Goal: Book appointment/travel/reservation

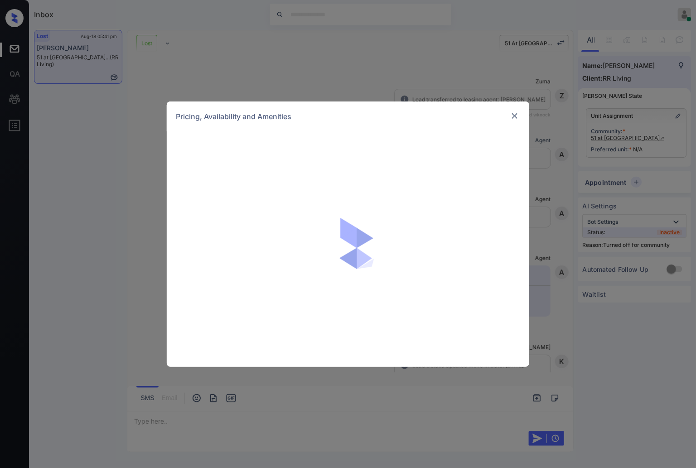
scroll to position [906, 0]
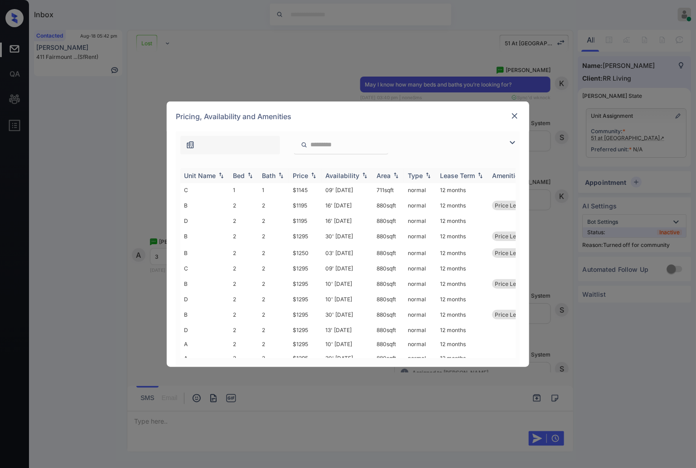
click at [313, 172] on div "Price" at bounding box center [305, 176] width 25 height 8
click at [290, 57] on div "**********" at bounding box center [348, 234] width 696 height 468
click at [53, 56] on div "**********" at bounding box center [348, 234] width 696 height 468
click at [84, 50] on div "**********" at bounding box center [348, 234] width 696 height 468
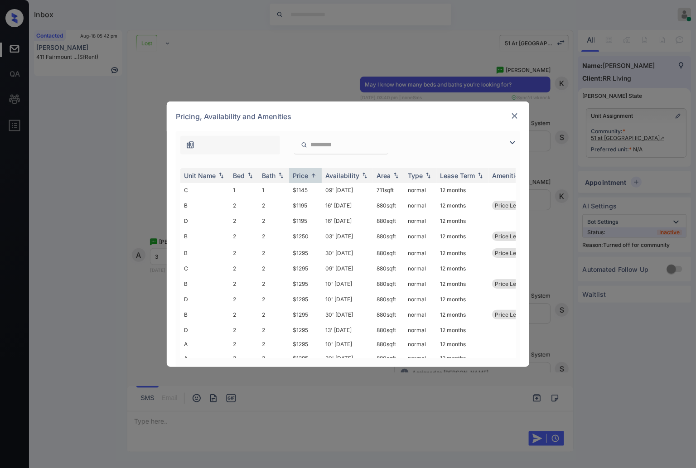
click at [511, 116] on img at bounding box center [514, 115] width 9 height 9
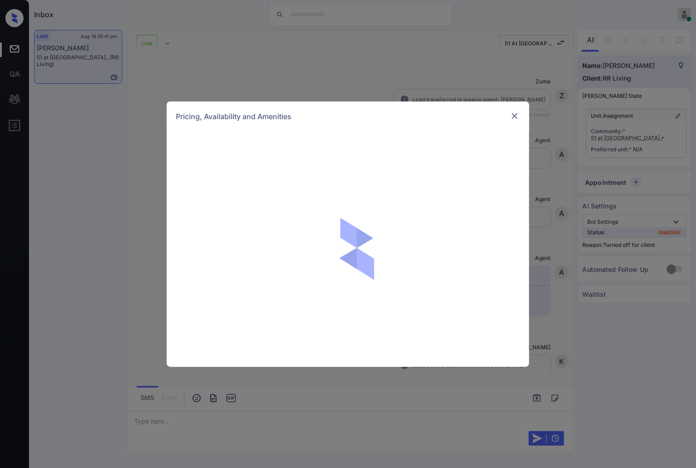
scroll to position [2616, 0]
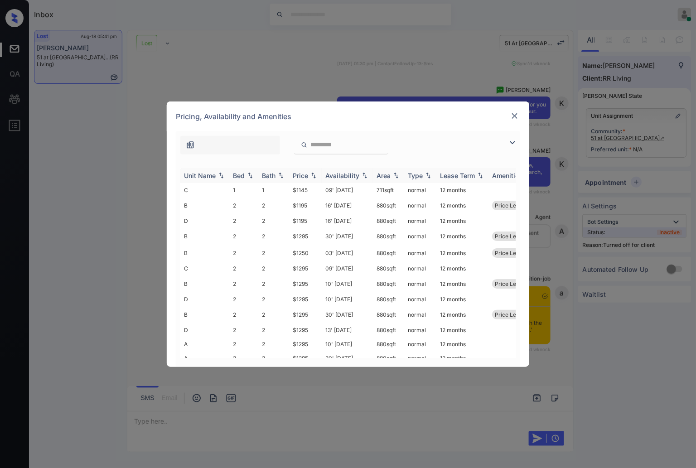
click at [314, 175] on img at bounding box center [313, 175] width 9 height 6
click at [314, 175] on img at bounding box center [313, 175] width 9 height 7
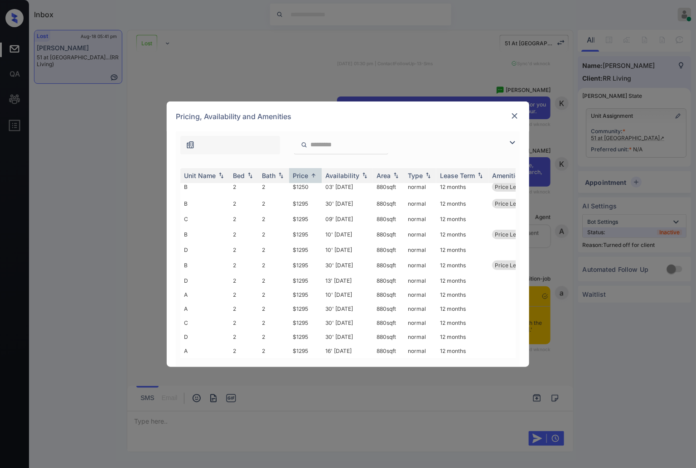
click at [514, 114] on img at bounding box center [514, 115] width 9 height 9
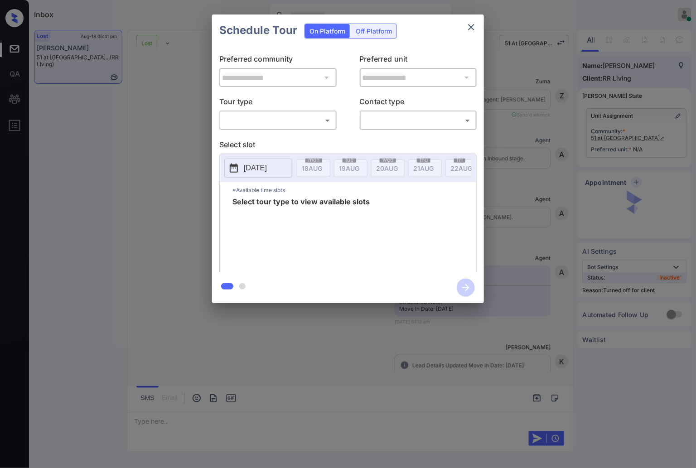
scroll to position [2918, 0]
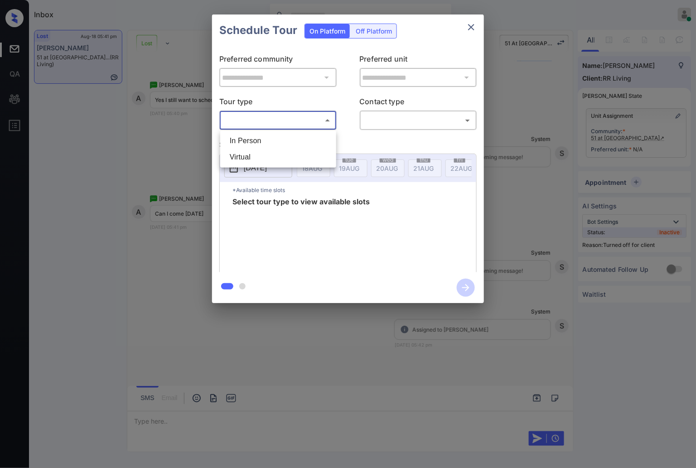
click at [301, 118] on body "Inbox Caroline Dacanay Online Set yourself offline Set yourself on break Profil…" at bounding box center [348, 234] width 696 height 468
click at [299, 138] on li "In Person" at bounding box center [277, 141] width 111 height 16
type input "********"
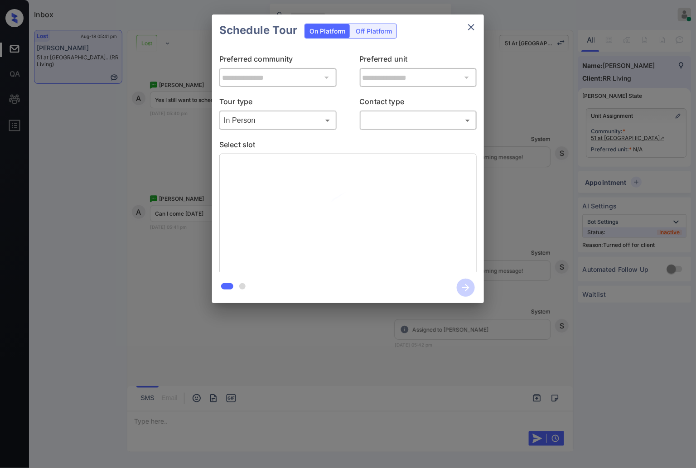
click at [379, 110] on div "​ ​" at bounding box center [418, 119] width 117 height 19
click at [386, 121] on body "Inbox Caroline Dacanay Online Set yourself offline Set yourself on break Profil…" at bounding box center [348, 234] width 696 height 468
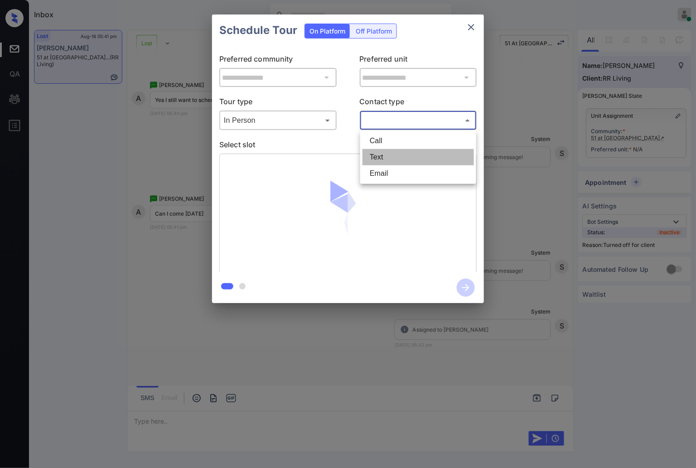
click at [384, 152] on li "Text" at bounding box center [417, 157] width 111 height 16
type input "****"
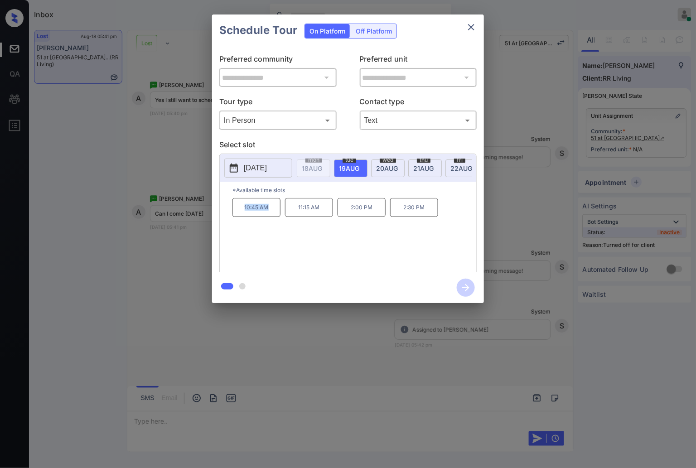
drag, startPoint x: 265, startPoint y: 214, endPoint x: 242, endPoint y: 218, distance: 23.8
click at [242, 217] on p "10:45 AM" at bounding box center [256, 207] width 48 height 19
copy p "10:45 AM"
drag, startPoint x: 324, startPoint y: 216, endPoint x: 296, endPoint y: 216, distance: 27.6
click at [296, 216] on p "11:15 AM" at bounding box center [309, 207] width 48 height 19
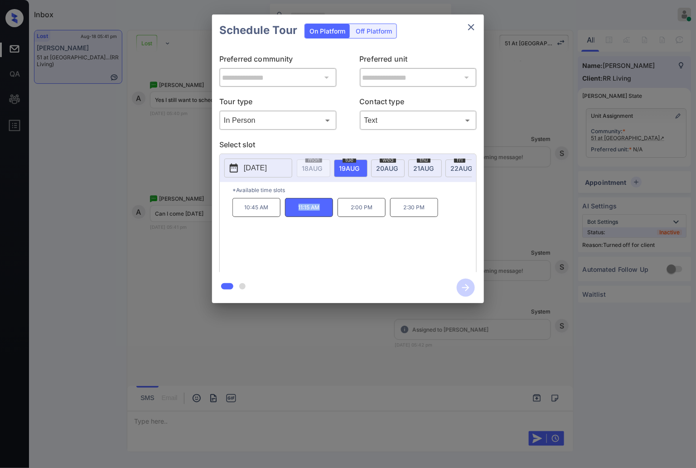
copy p "11:15 AM"
drag, startPoint x: 428, startPoint y: 211, endPoint x: 403, endPoint y: 211, distance: 24.9
click at [403, 211] on p "2:30 PM" at bounding box center [414, 207] width 48 height 19
copy p "2:30 PM"
click at [204, 341] on div at bounding box center [348, 234] width 696 height 468
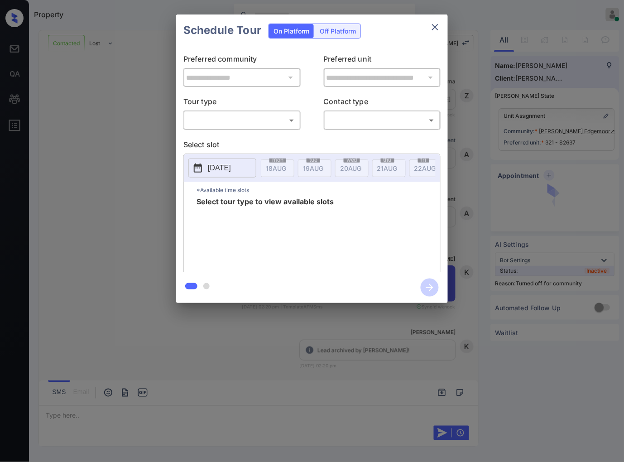
scroll to position [2913, 0]
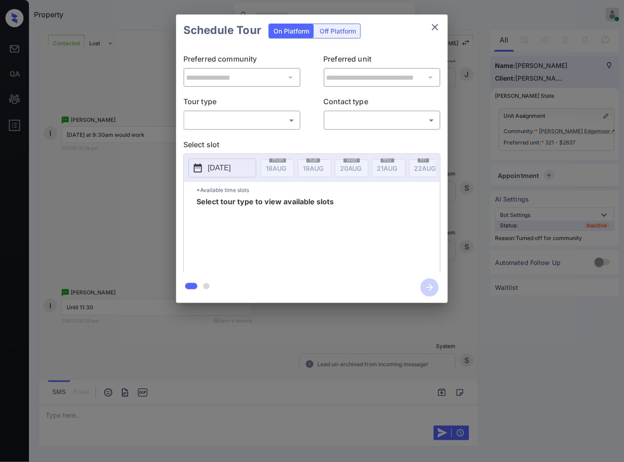
click at [227, 121] on body "Property Caroline Dacanay Online Set yourself offline Set yourself on break Pro…" at bounding box center [312, 231] width 624 height 462
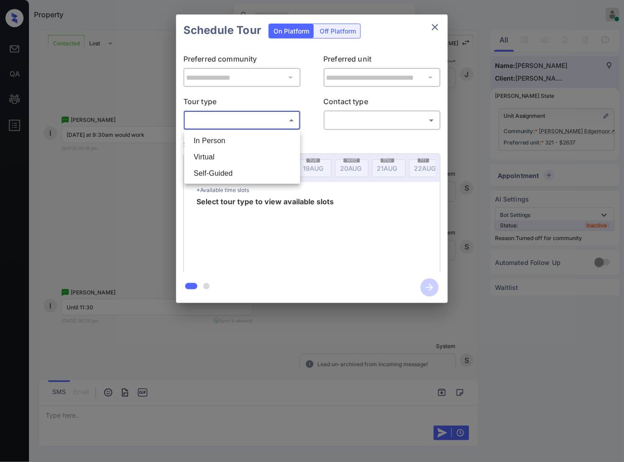
click at [226, 134] on li "In Person" at bounding box center [242, 141] width 111 height 16
type input "********"
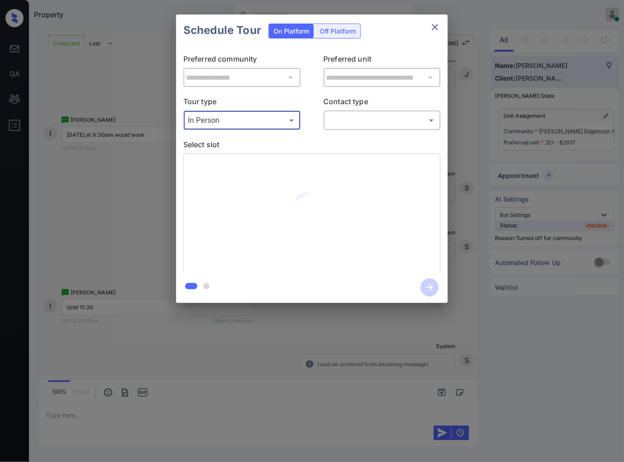
click at [368, 120] on body "Property Caroline Dacanay Online Set yourself offline Set yourself on break Pro…" at bounding box center [312, 231] width 624 height 462
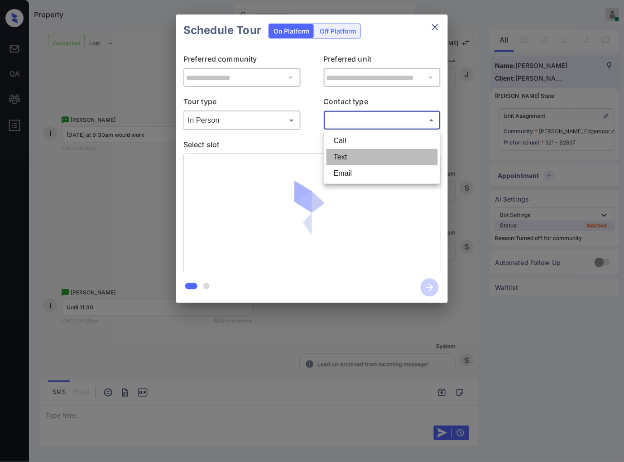
click at [365, 152] on li "Text" at bounding box center [382, 157] width 111 height 16
type input "****"
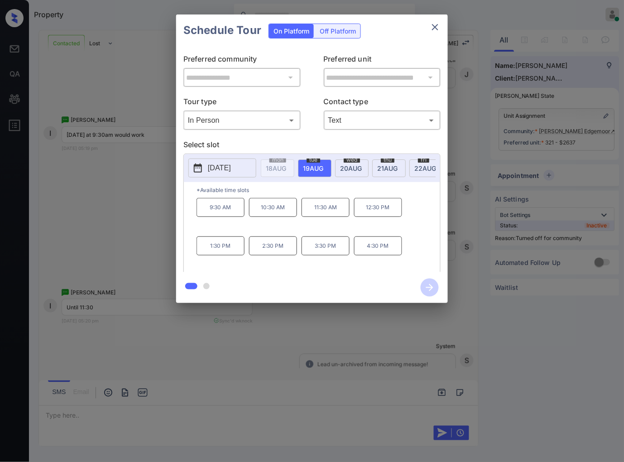
click at [283, 349] on div at bounding box center [312, 231] width 624 height 462
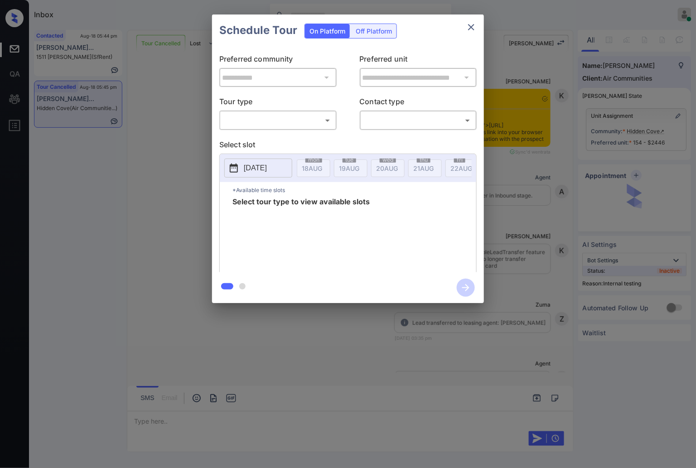
scroll to position [6835, 0]
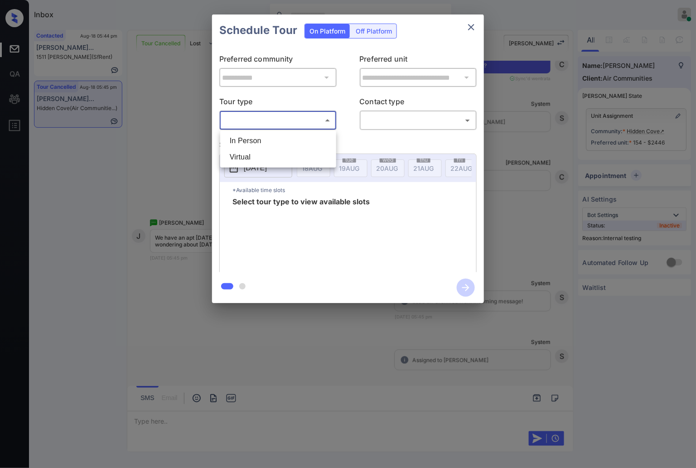
click at [332, 120] on body "Inbox Caroline Dacanay Online Set yourself offline Set yourself on break Profil…" at bounding box center [348, 234] width 696 height 468
click at [329, 134] on li "In Person" at bounding box center [277, 141] width 111 height 16
type input "********"
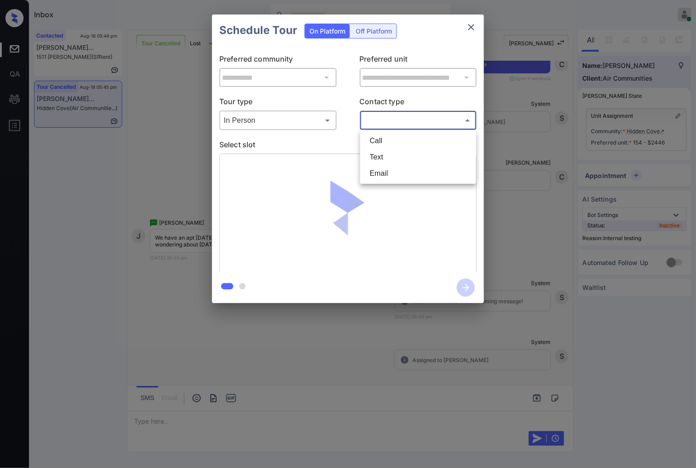
click at [411, 123] on body "Inbox Caroline Dacanay Online Set yourself offline Set yourself on break Profil…" at bounding box center [348, 234] width 696 height 468
click at [403, 157] on li "Text" at bounding box center [417, 157] width 111 height 16
type input "****"
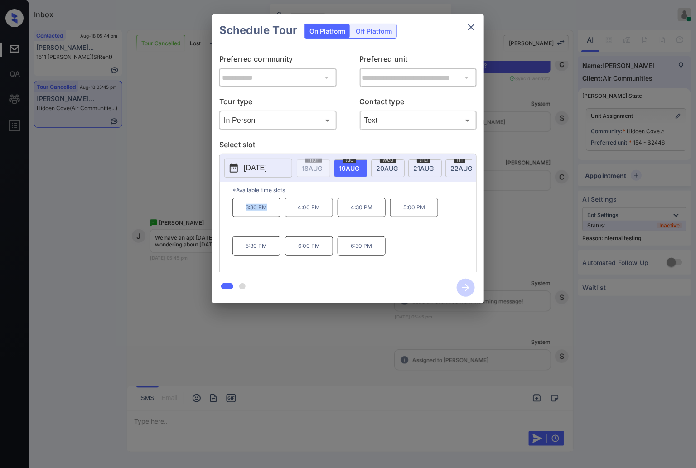
drag, startPoint x: 273, startPoint y: 211, endPoint x: 234, endPoint y: 213, distance: 38.5
click at [234, 213] on p "3:30 PM" at bounding box center [256, 207] width 48 height 19
copy p "3:30 PM"
drag, startPoint x: 421, startPoint y: 211, endPoint x: 402, endPoint y: 211, distance: 19.0
click at [402, 211] on p "5:00 PM" at bounding box center [414, 207] width 48 height 19
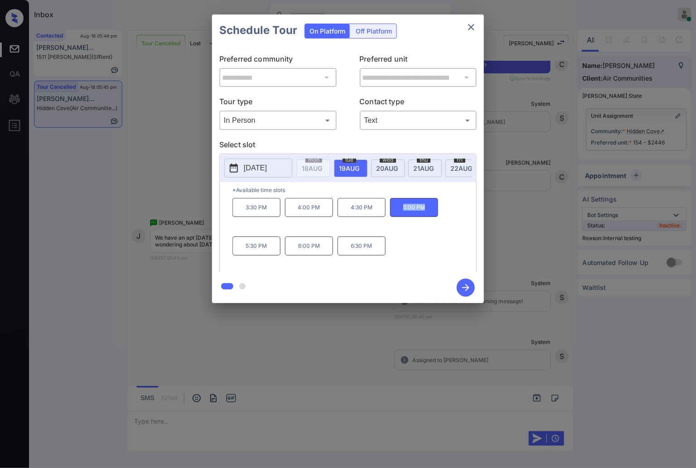
copy p "5:00 PM"
drag, startPoint x: 378, startPoint y: 250, endPoint x: 351, endPoint y: 250, distance: 26.3
click at [351, 250] on p "6:30 PM" at bounding box center [361, 245] width 48 height 19
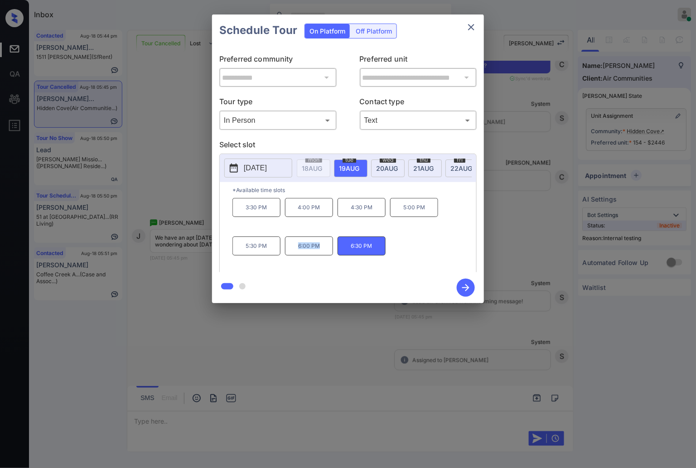
drag, startPoint x: 321, startPoint y: 249, endPoint x: 266, endPoint y: 250, distance: 54.8
click at [274, 249] on div "3:30 PM 4:00 PM 4:30 PM 5:00 PM 5:30 PM 6:00 PM 6:30 PM" at bounding box center [354, 234] width 244 height 72
drag, startPoint x: 262, startPoint y: 250, endPoint x: 234, endPoint y: 250, distance: 27.6
click at [234, 250] on p "5:30 PM" at bounding box center [256, 245] width 48 height 19
drag, startPoint x: 274, startPoint y: 254, endPoint x: 247, endPoint y: 252, distance: 26.4
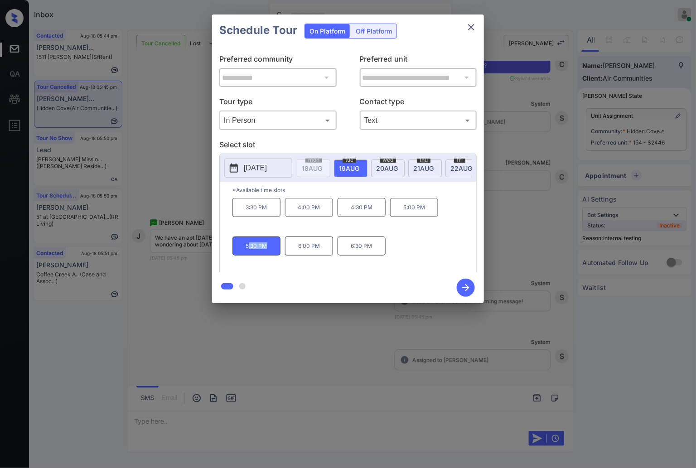
click at [247, 252] on p "5:30 PM" at bounding box center [256, 245] width 48 height 19
drag, startPoint x: 245, startPoint y: 252, endPoint x: 274, endPoint y: 251, distance: 29.9
click at [274, 251] on p "5:30 PM" at bounding box center [256, 245] width 48 height 19
copy p "5:30 PM"
click at [195, 357] on div at bounding box center [348, 234] width 696 height 468
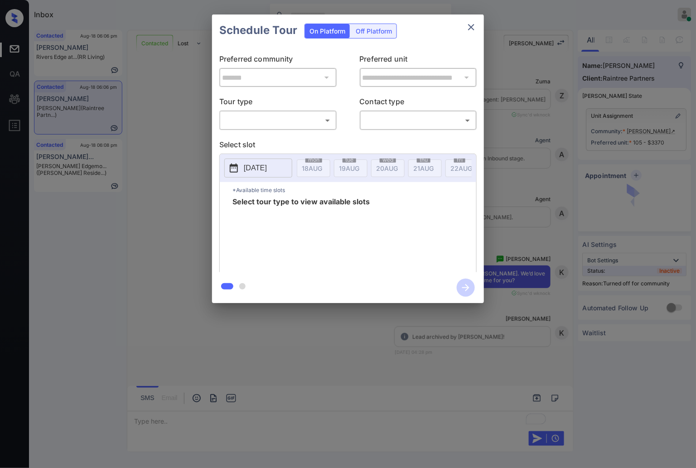
scroll to position [2058, 0]
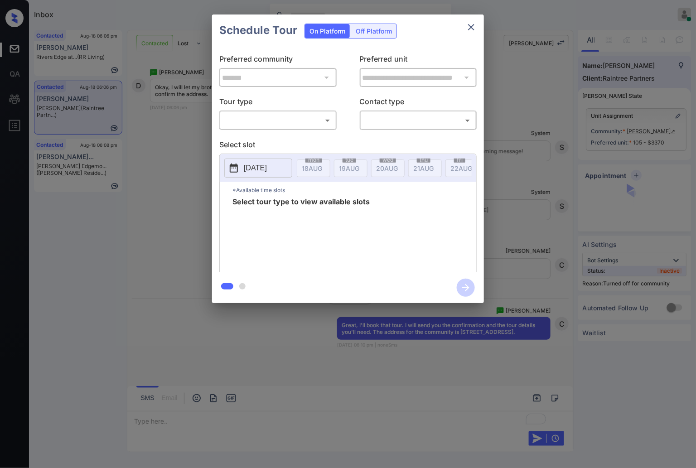
click at [306, 116] on body "Inbox [PERSON_NAME] Online Set yourself offline Set yourself on break Profile S…" at bounding box center [348, 234] width 696 height 468
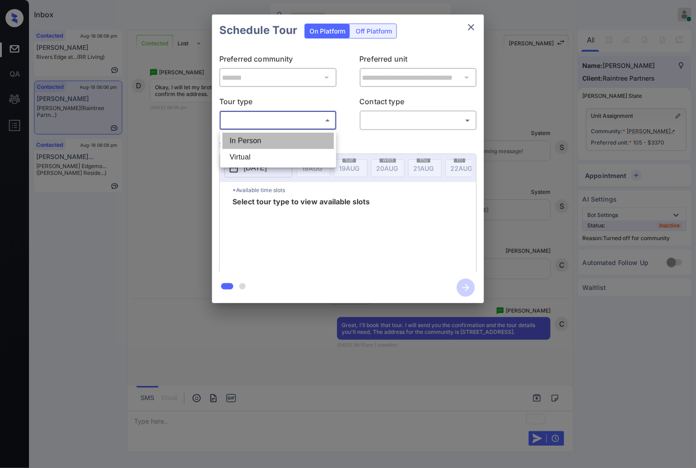
click at [306, 139] on li "In Person" at bounding box center [277, 141] width 111 height 16
type input "********"
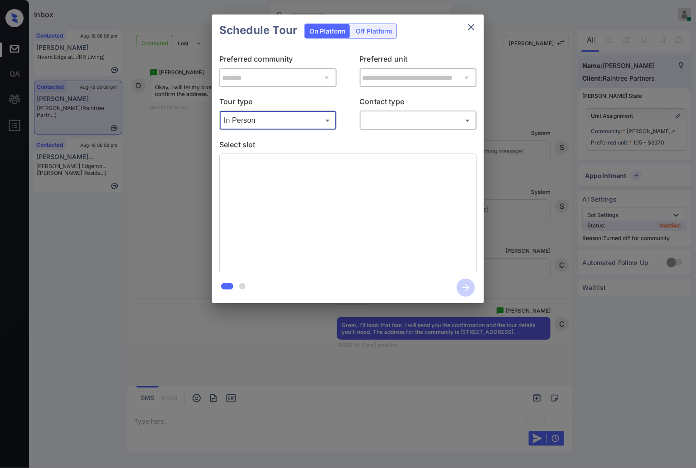
click at [374, 123] on body "Inbox Caroline Dacanay Online Set yourself offline Set yourself on break Profil…" at bounding box center [348, 234] width 696 height 468
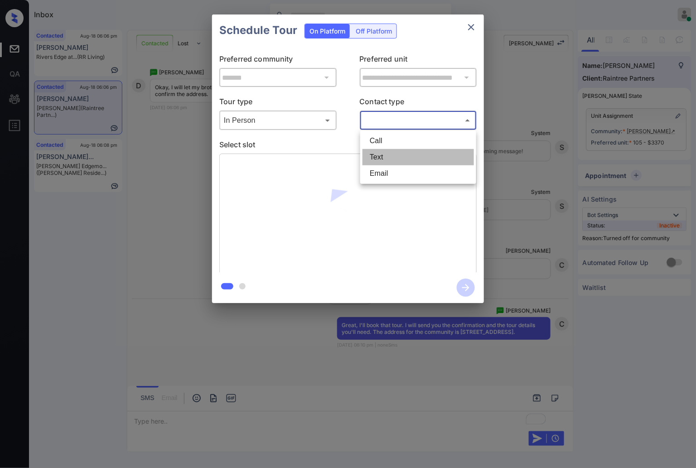
click at [383, 159] on li "Text" at bounding box center [417, 157] width 111 height 16
type input "****"
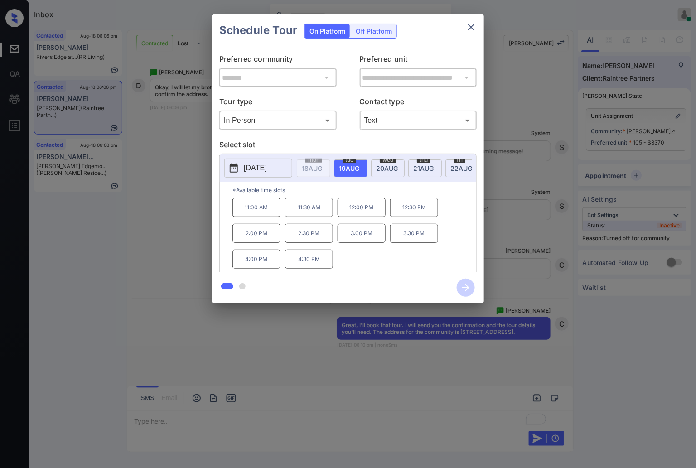
click at [267, 216] on p "11:00 AM" at bounding box center [256, 207] width 48 height 19
click at [462, 287] on icon "button" at bounding box center [465, 288] width 18 height 18
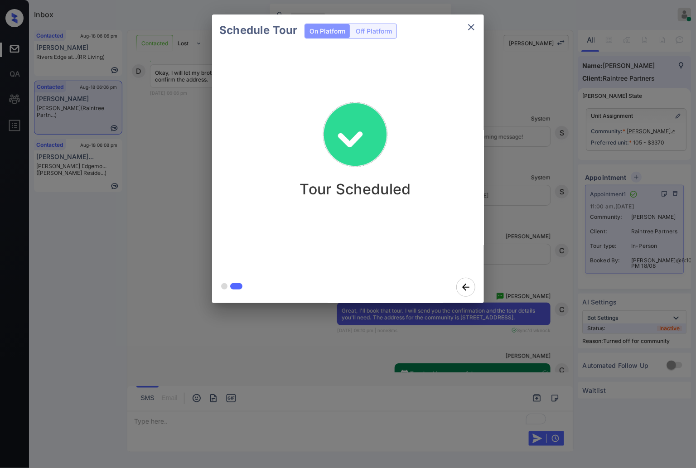
click at [542, 266] on div "Schedule Tour On Platform Off Platform Tour Scheduled" at bounding box center [348, 158] width 696 height 317
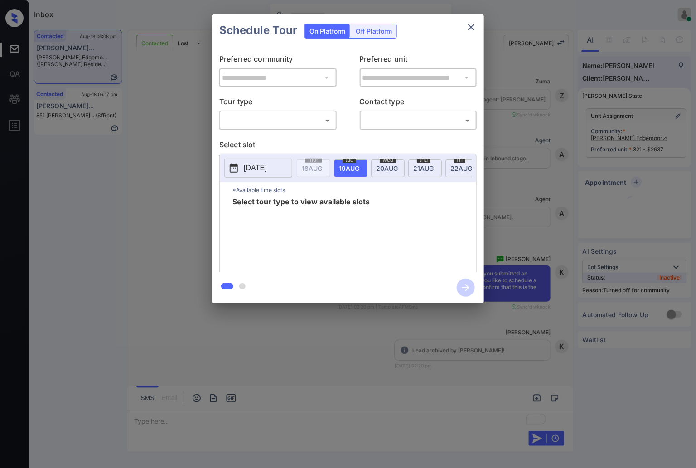
scroll to position [5222, 0]
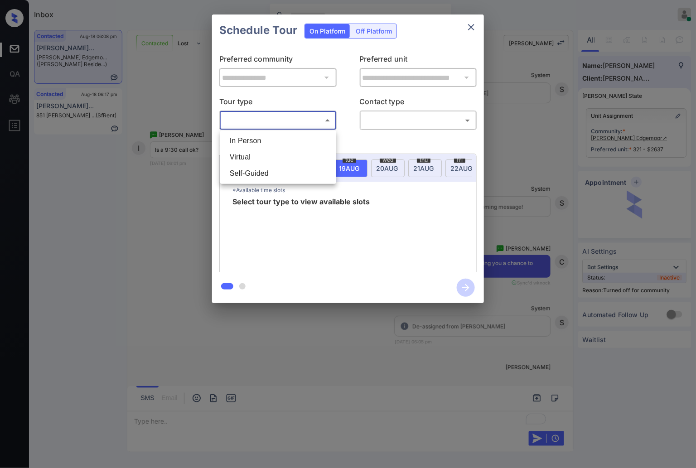
click at [265, 118] on body "Inbox [PERSON_NAME] Online Set yourself offline Set yourself on break Profile S…" at bounding box center [348, 234] width 696 height 468
click at [269, 161] on li "Virtual" at bounding box center [277, 157] width 111 height 16
type input "*******"
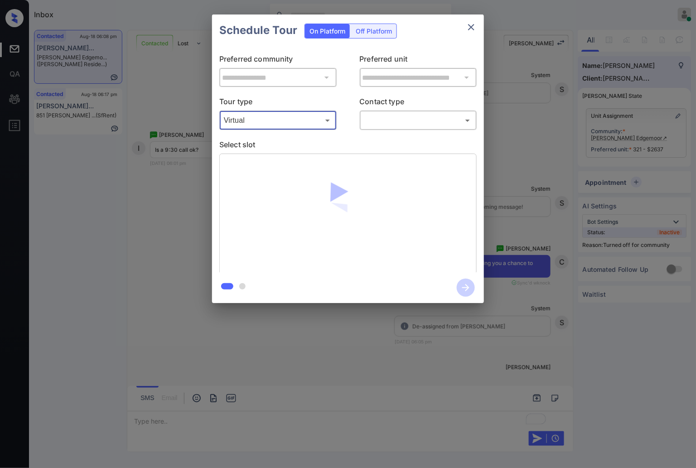
click at [384, 120] on body "Inbox [PERSON_NAME] Online Set yourself offline Set yourself on break Profile S…" at bounding box center [348, 234] width 696 height 468
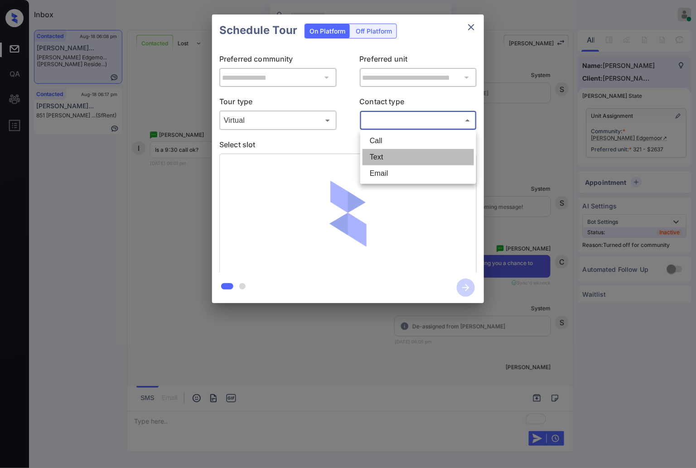
click at [390, 157] on li "Text" at bounding box center [417, 157] width 111 height 16
type input "****"
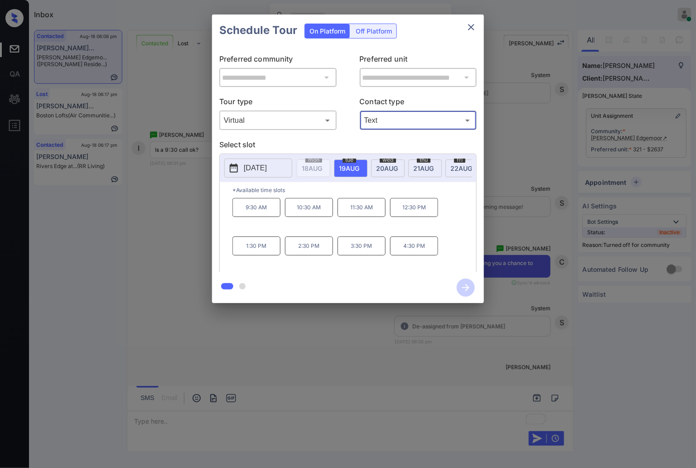
click at [269, 217] on p "9:30 AM" at bounding box center [256, 207] width 48 height 19
click at [464, 290] on icon "button" at bounding box center [465, 288] width 18 height 18
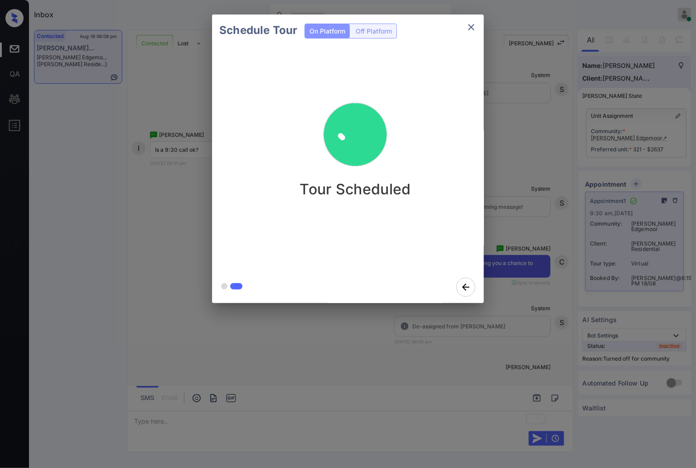
click at [546, 303] on div "Schedule Tour On Platform Off Platform Tour Scheduled" at bounding box center [348, 158] width 696 height 317
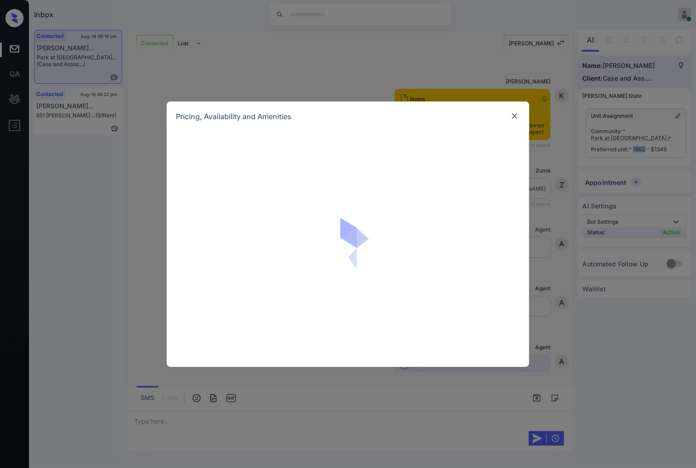
scroll to position [3462, 0]
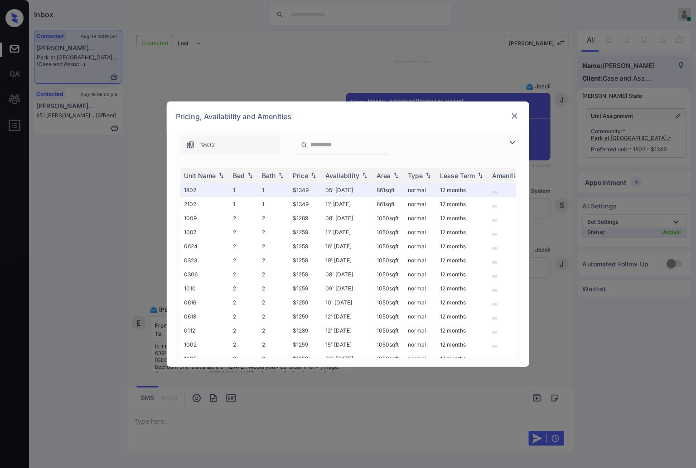
click at [321, 148] on input "search" at bounding box center [346, 145] width 74 height 8
paste input "****"
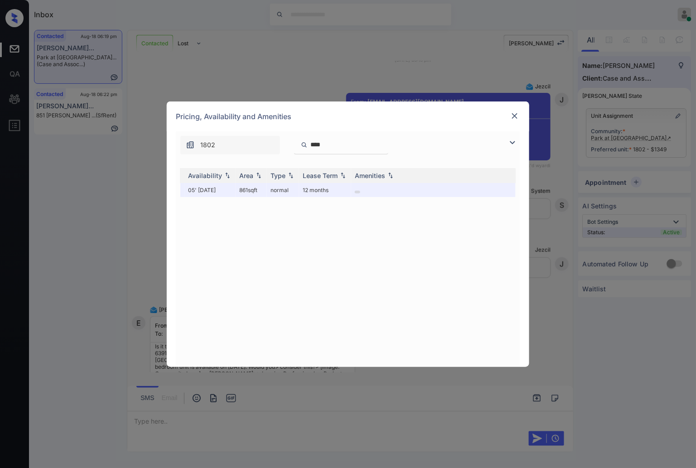
scroll to position [0, 0]
type input "****"
click at [514, 112] on img at bounding box center [514, 115] width 9 height 9
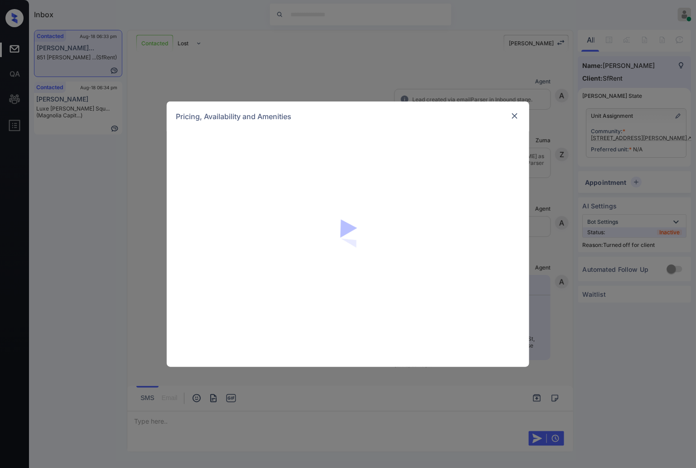
scroll to position [2372, 0]
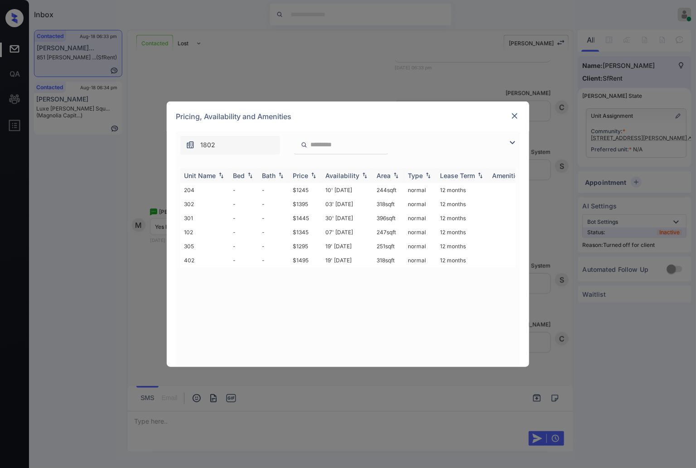
click at [313, 172] on img at bounding box center [313, 175] width 9 height 6
click at [313, 172] on img at bounding box center [313, 175] width 9 height 7
click at [314, 188] on td "$1245" at bounding box center [305, 190] width 33 height 14
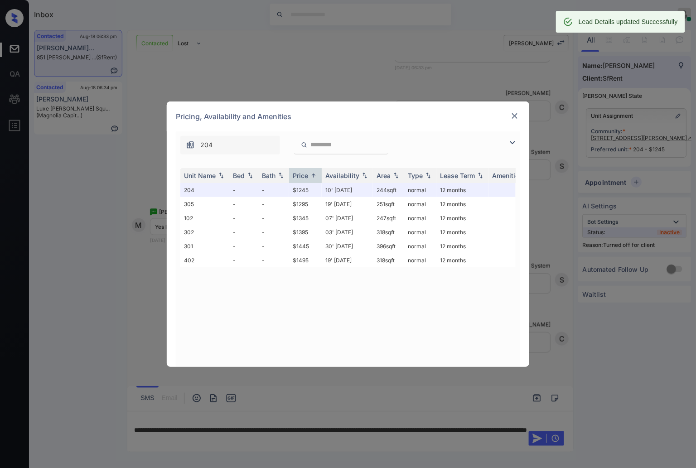
click at [513, 113] on img at bounding box center [514, 115] width 9 height 9
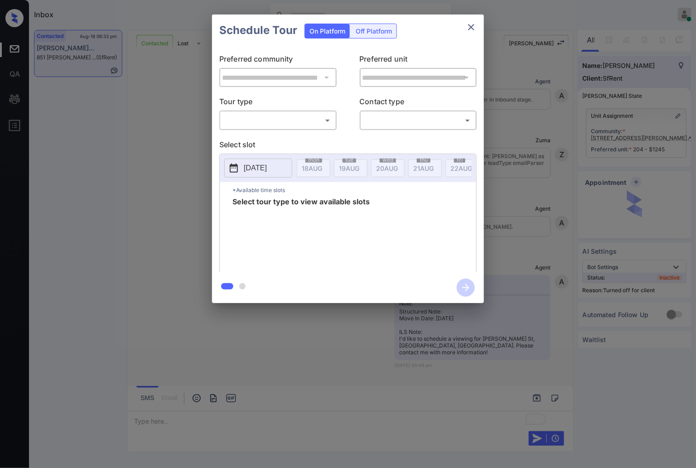
scroll to position [2492, 0]
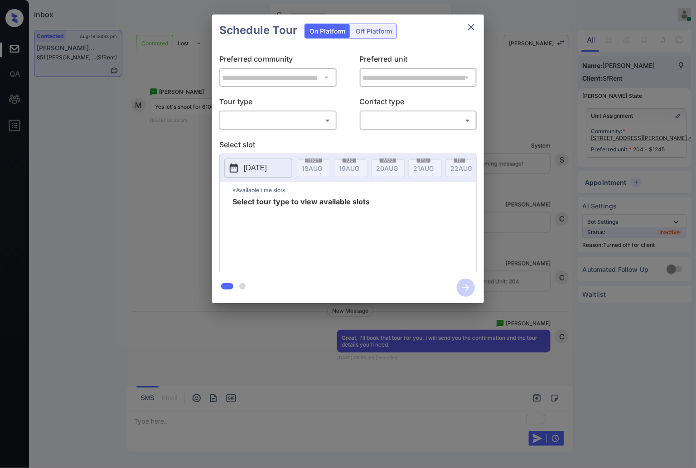
click at [376, 28] on div "Off Platform" at bounding box center [373, 31] width 45 height 14
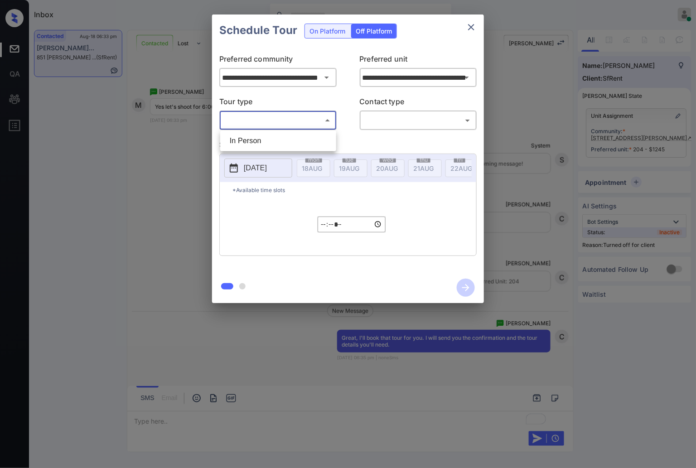
click at [325, 120] on body "Inbox [PERSON_NAME] Online Set yourself offline Set yourself on break Profile S…" at bounding box center [348, 234] width 696 height 468
click at [319, 145] on li "In Person" at bounding box center [277, 141] width 111 height 16
type input "********"
click at [402, 125] on body "Inbox [PERSON_NAME] Online Set yourself offline Set yourself on break Profile S…" at bounding box center [348, 234] width 696 height 468
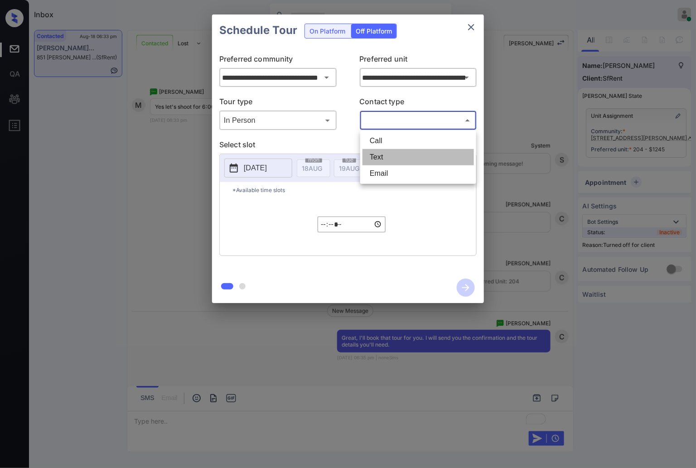
click at [408, 157] on li "Text" at bounding box center [417, 157] width 111 height 16
type input "****"
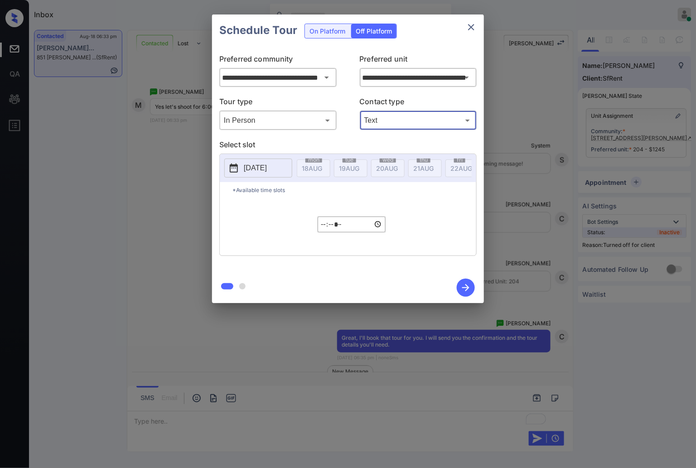
click at [258, 173] on p "2025-08-18" at bounding box center [255, 168] width 23 height 11
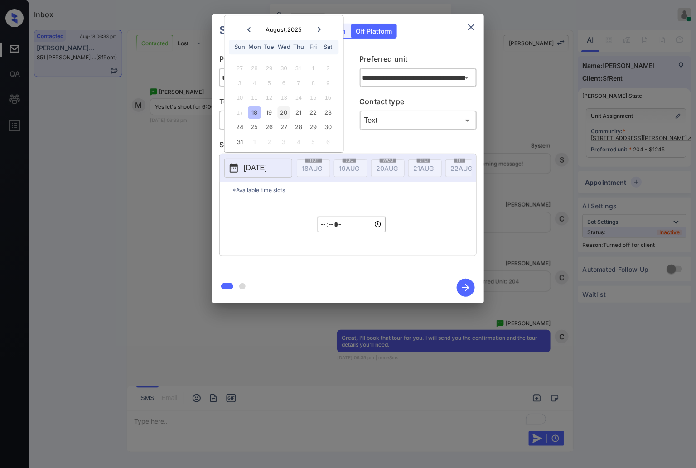
click at [283, 114] on div "20" at bounding box center [284, 112] width 12 height 12
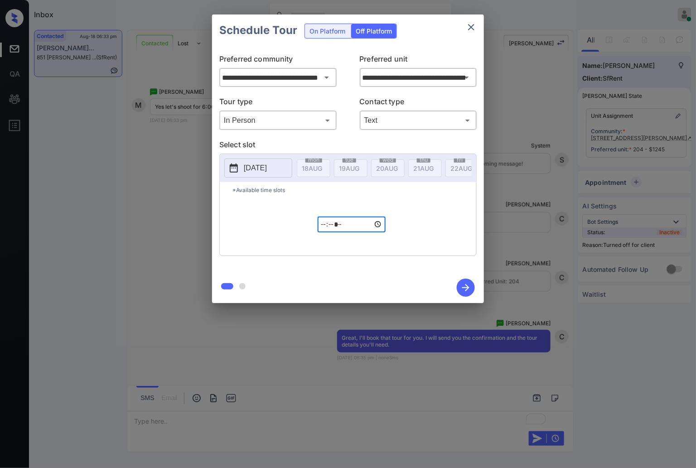
drag, startPoint x: 321, startPoint y: 237, endPoint x: 680, endPoint y: 125, distance: 376.6
click at [323, 232] on input "*****" at bounding box center [351, 224] width 68 height 16
type input "*****"
click at [467, 286] on icon "button" at bounding box center [465, 287] width 7 height 7
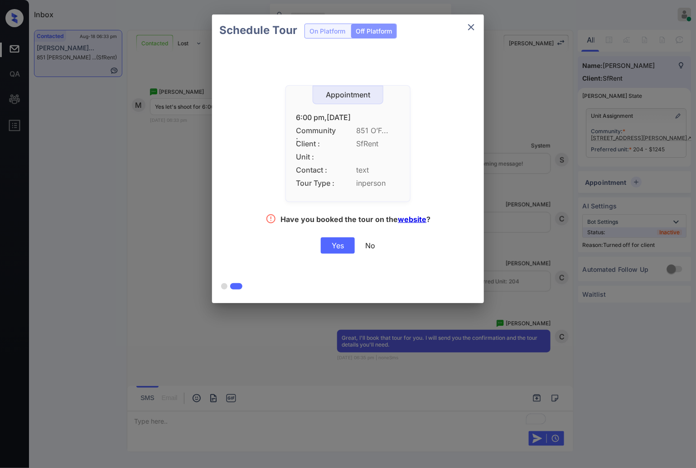
click at [337, 246] on div "Yes" at bounding box center [338, 245] width 34 height 16
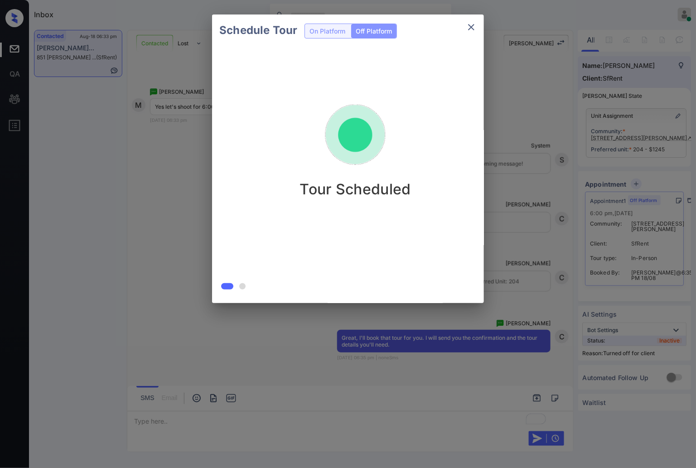
click at [545, 299] on div "Schedule Tour On Platform Off Platform Tour Scheduled" at bounding box center [348, 158] width 696 height 317
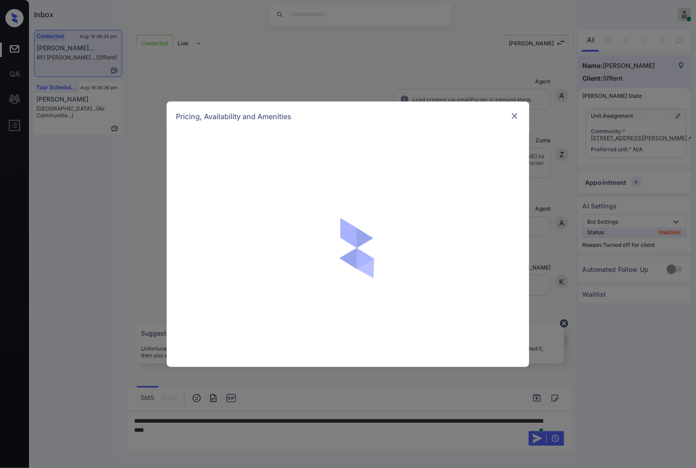
scroll to position [1207, 0]
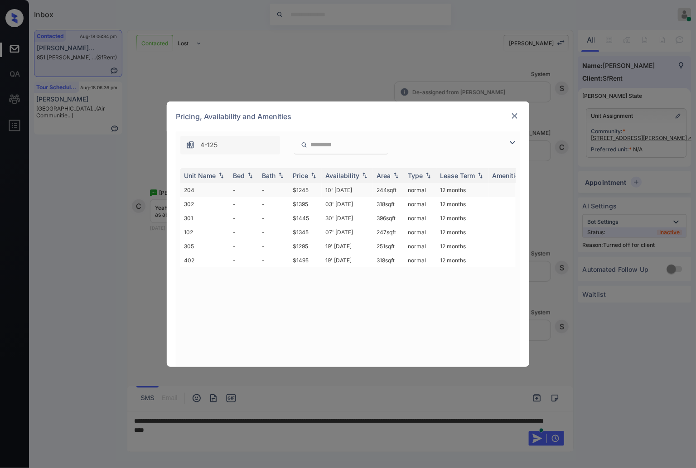
click at [341, 187] on td "10' Jun 20" at bounding box center [347, 190] width 51 height 14
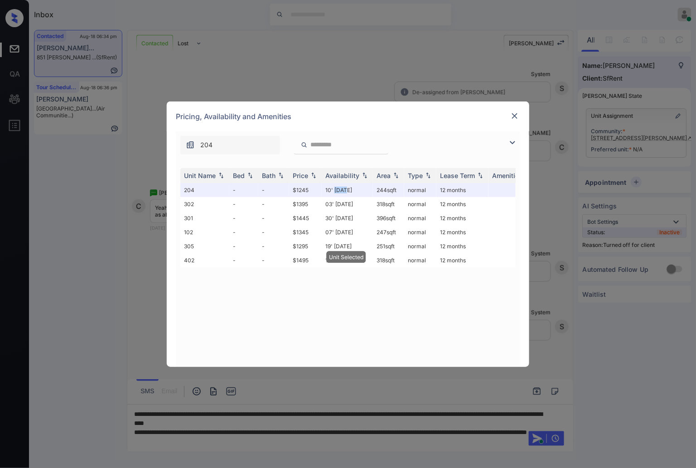
click at [515, 112] on img at bounding box center [514, 115] width 9 height 9
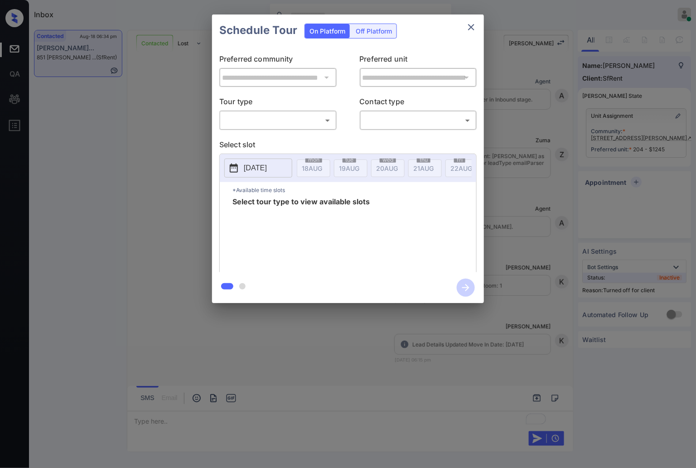
scroll to position [1141, 0]
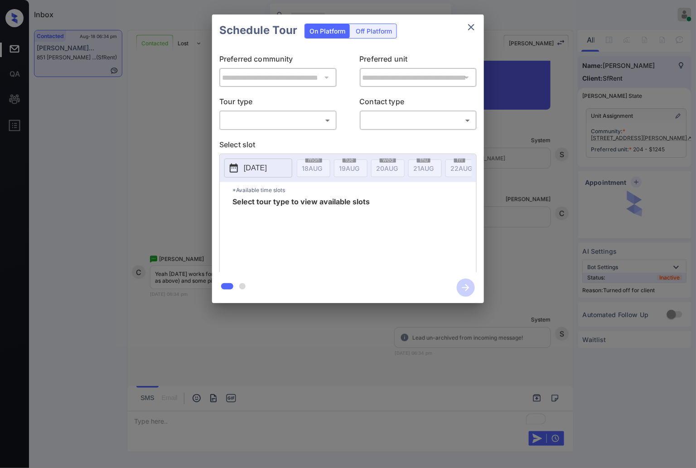
click at [301, 115] on body "Inbox [PERSON_NAME] Online Set yourself offline Set yourself on break Profile S…" at bounding box center [348, 234] width 696 height 468
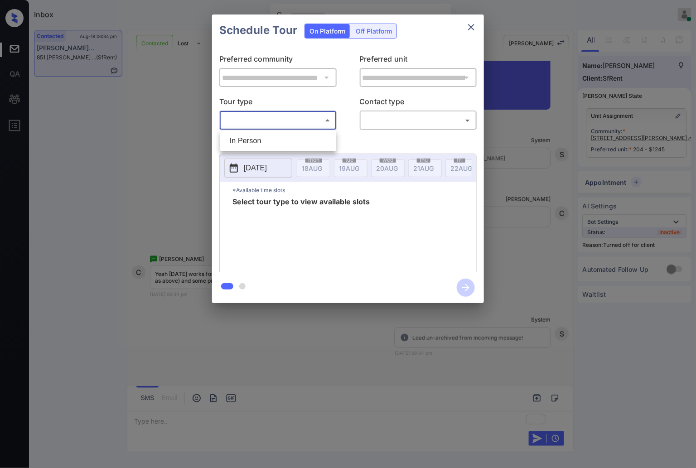
click at [376, 26] on div at bounding box center [348, 234] width 696 height 468
click at [376, 28] on div "Off Platform" at bounding box center [373, 31] width 45 height 14
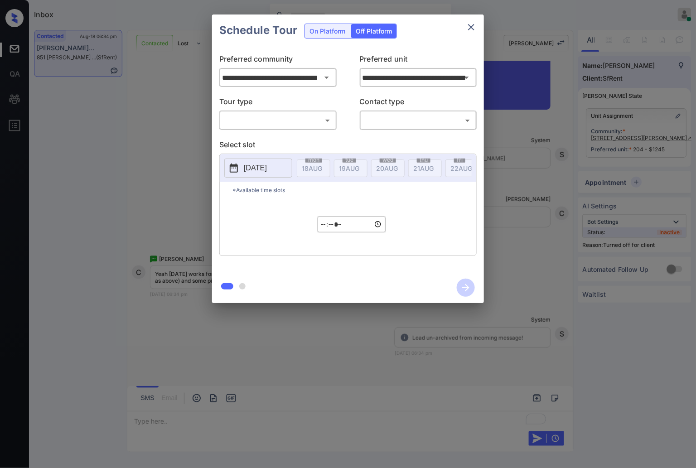
click at [308, 123] on body "Inbox [PERSON_NAME] Online Set yourself offline Set yourself on break Profile S…" at bounding box center [348, 234] width 696 height 468
click at [298, 141] on li "In Person" at bounding box center [277, 141] width 111 height 16
type input "********"
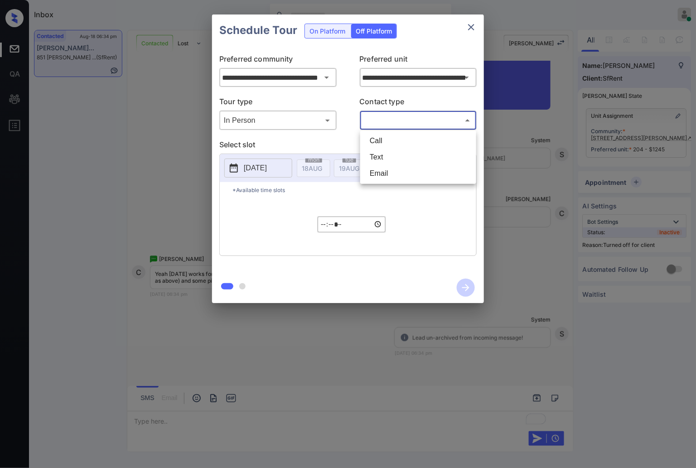
click at [391, 124] on body "Inbox [PERSON_NAME] Online Set yourself offline Set yourself on break Profile S…" at bounding box center [348, 234] width 696 height 468
click at [388, 155] on li "Text" at bounding box center [417, 157] width 111 height 16
type input "****"
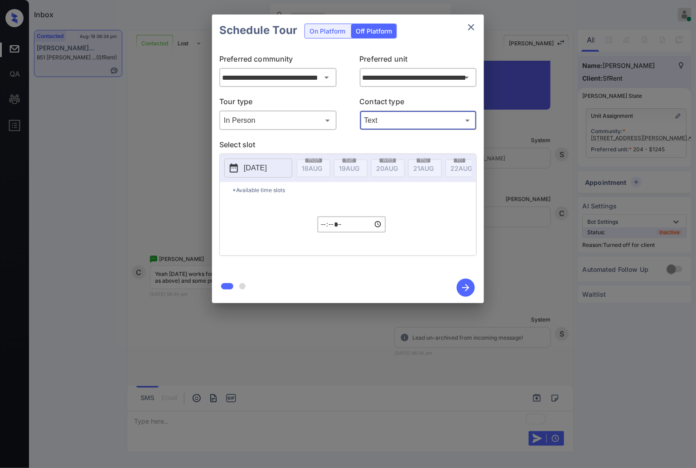
click at [245, 164] on p "[DATE]" at bounding box center [255, 168] width 23 height 11
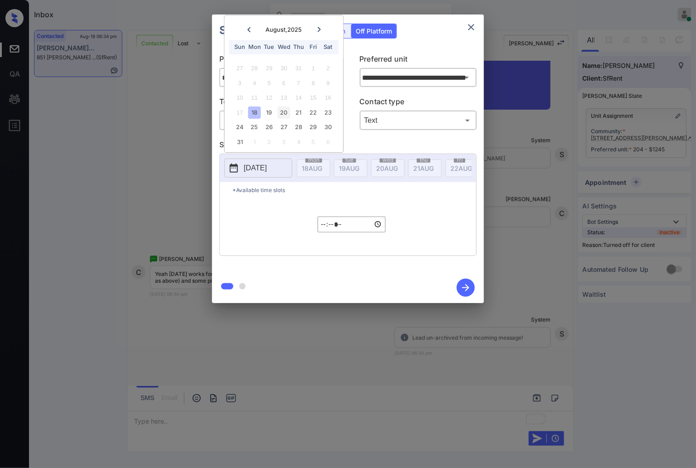
click at [284, 113] on div "20" at bounding box center [284, 112] width 12 height 12
click at [324, 232] on input "*****" at bounding box center [351, 224] width 68 height 16
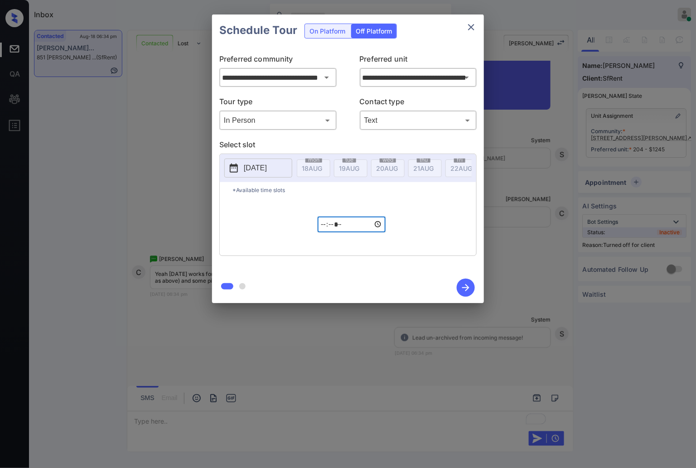
type input "*****"
click at [456, 282] on button "button" at bounding box center [465, 288] width 29 height 24
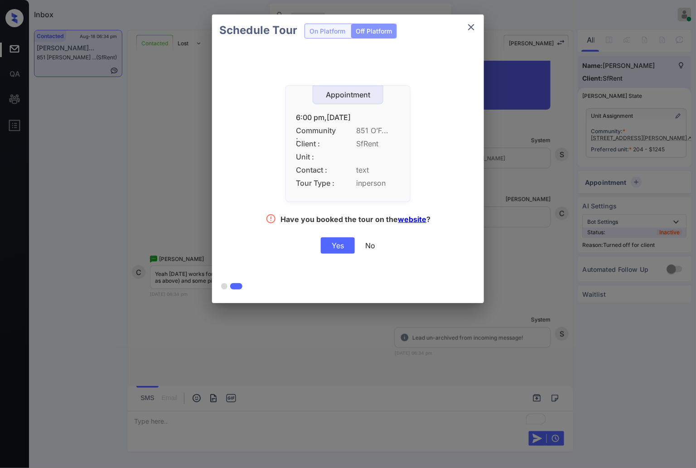
click at [345, 242] on div "Yes" at bounding box center [338, 245] width 34 height 16
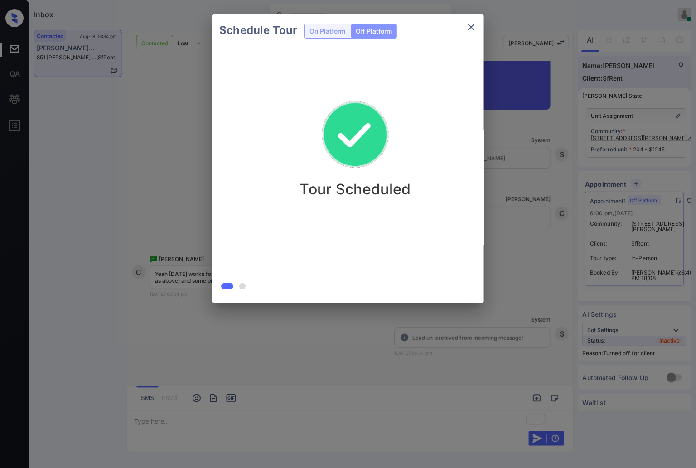
click at [433, 338] on div at bounding box center [348, 234] width 696 height 468
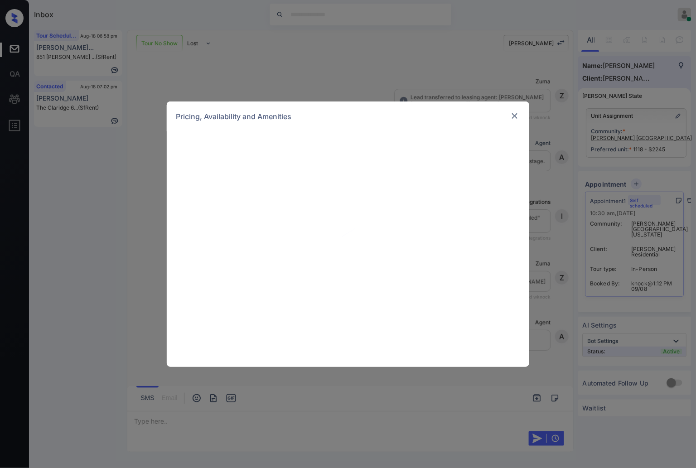
scroll to position [960, 0]
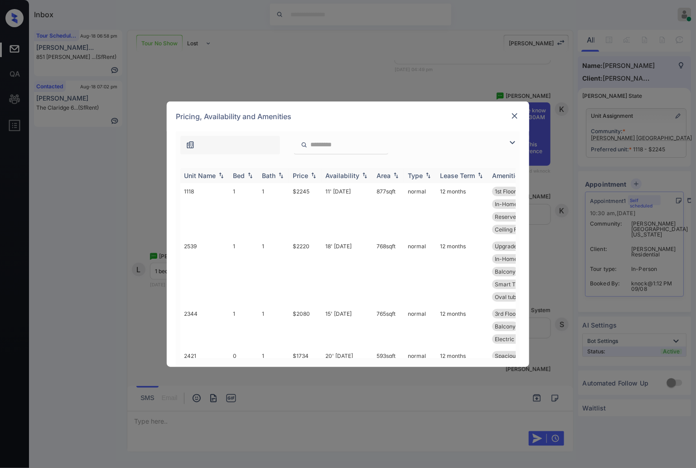
click at [312, 173] on img at bounding box center [313, 175] width 9 height 6
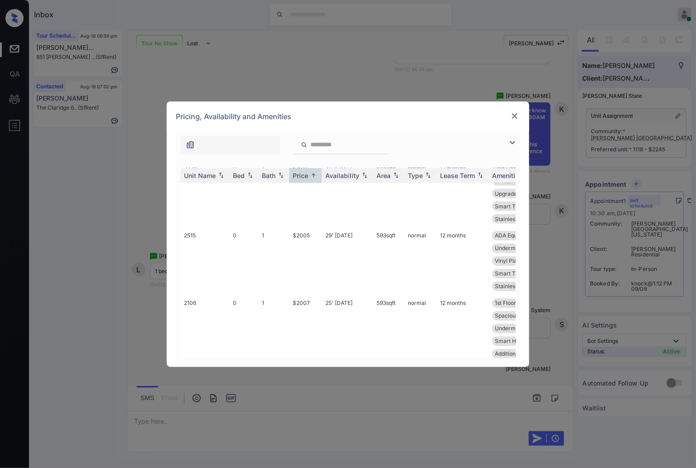
scroll to position [654, 0]
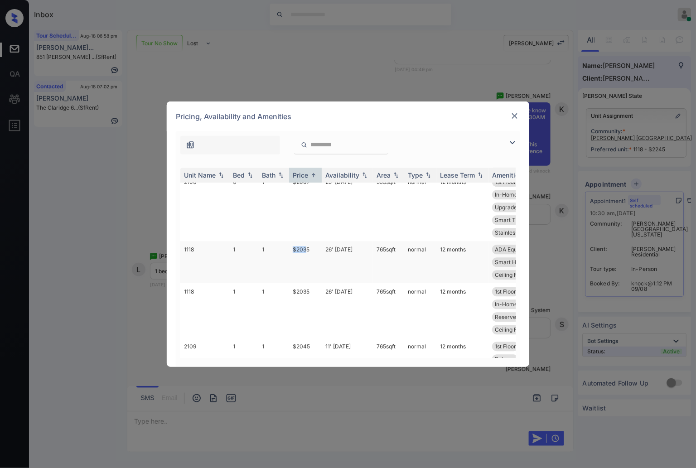
drag, startPoint x: 287, startPoint y: 259, endPoint x: 308, endPoint y: 259, distance: 21.3
click at [308, 259] on tr "1118 1 1 $2035 26' [DATE] 765 sqft normal 12 months ADA Equipped 1st Floor In-H…" at bounding box center [416, 262] width 473 height 42
drag, startPoint x: 304, startPoint y: 259, endPoint x: 293, endPoint y: 260, distance: 11.9
click at [293, 260] on td "$2035" at bounding box center [305, 262] width 33 height 42
drag, startPoint x: 293, startPoint y: 260, endPoint x: 313, endPoint y: 260, distance: 20.4
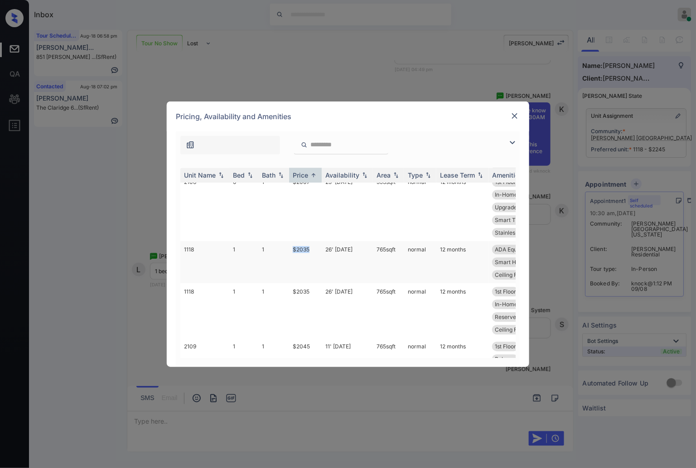
click at [313, 260] on td "$2035" at bounding box center [305, 262] width 33 height 42
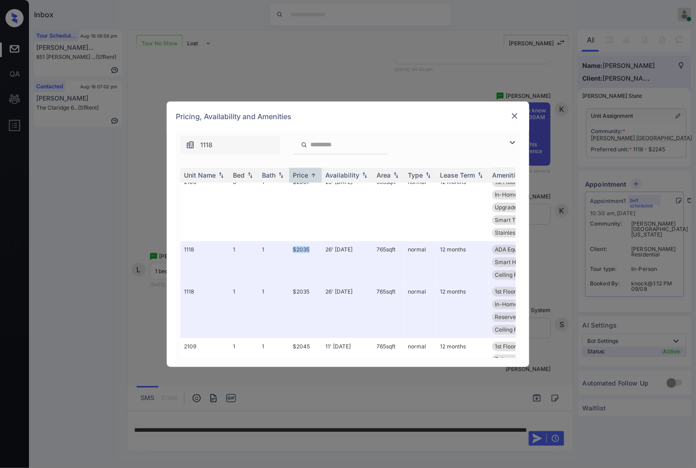
click at [519, 115] on img at bounding box center [514, 115] width 9 height 9
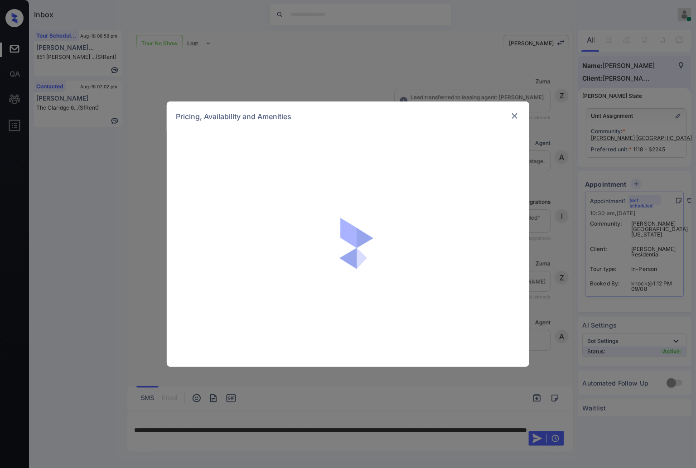
scroll to position [960, 0]
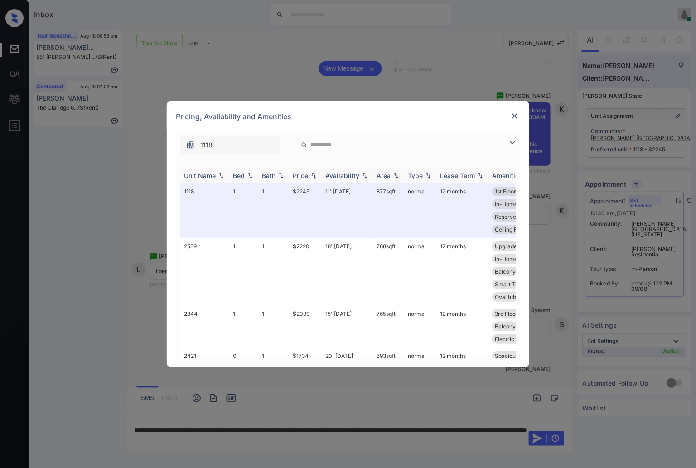
drag, startPoint x: 315, startPoint y: 174, endPoint x: 309, endPoint y: 177, distance: 6.7
click at [314, 174] on img at bounding box center [313, 175] width 9 height 6
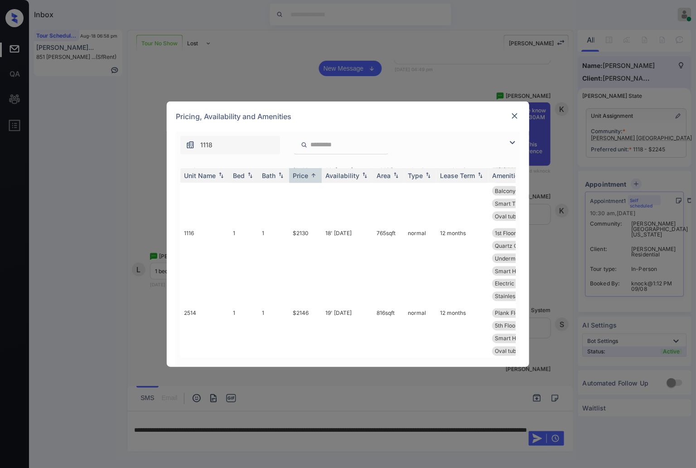
scroll to position [1359, 0]
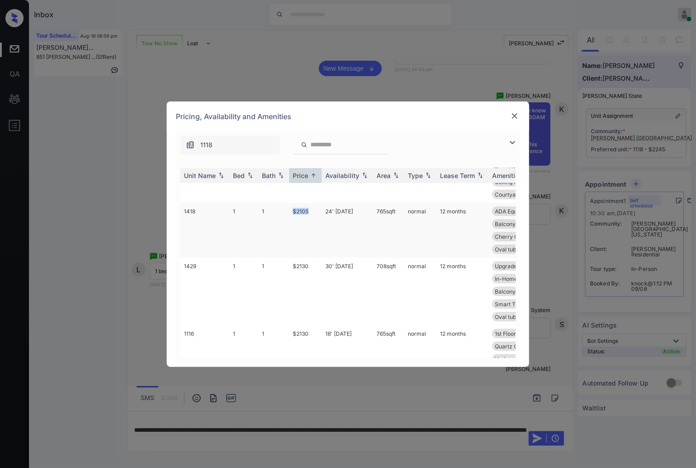
drag, startPoint x: 313, startPoint y: 219, endPoint x: 292, endPoint y: 220, distance: 21.7
click at [292, 220] on td "$2105" at bounding box center [305, 230] width 33 height 55
copy td "$2105"
click at [310, 222] on td "$2105" at bounding box center [305, 230] width 33 height 55
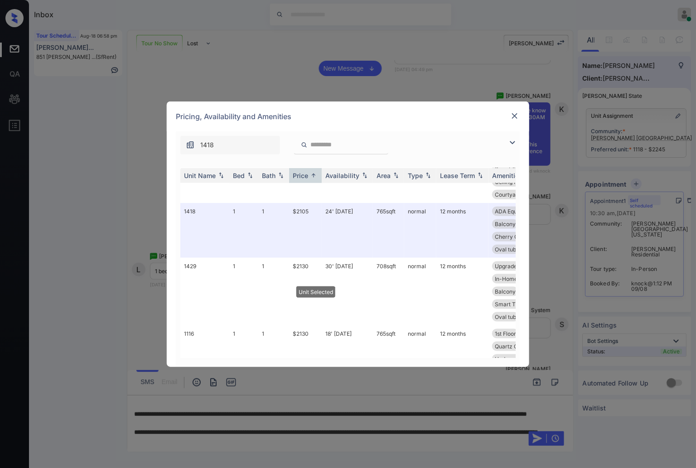
click at [516, 115] on img at bounding box center [514, 115] width 9 height 9
